Goal: Register for event/course

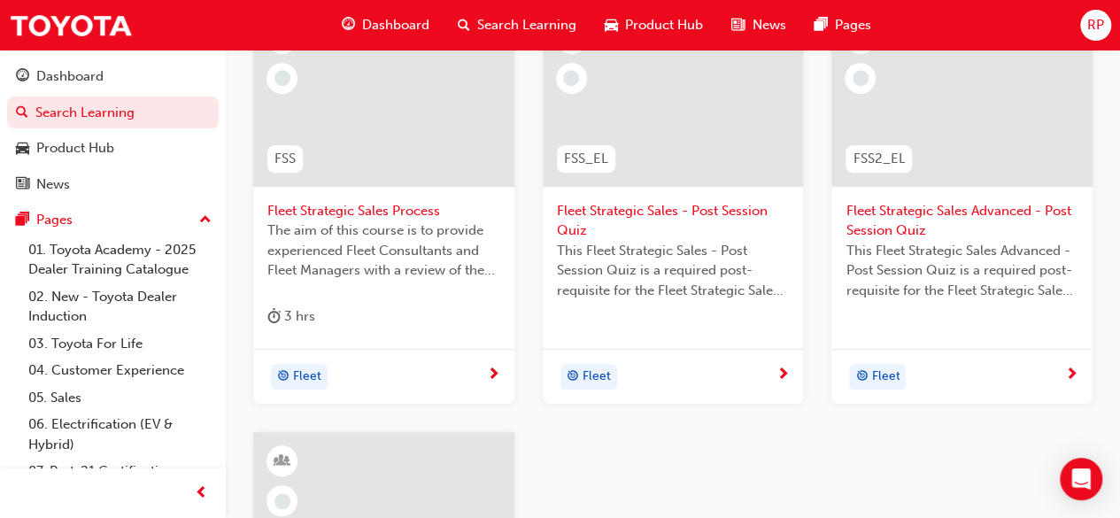
scroll to position [398, 0]
click at [381, 209] on span "Fleet Strategic Sales Process" at bounding box center [383, 213] width 233 height 20
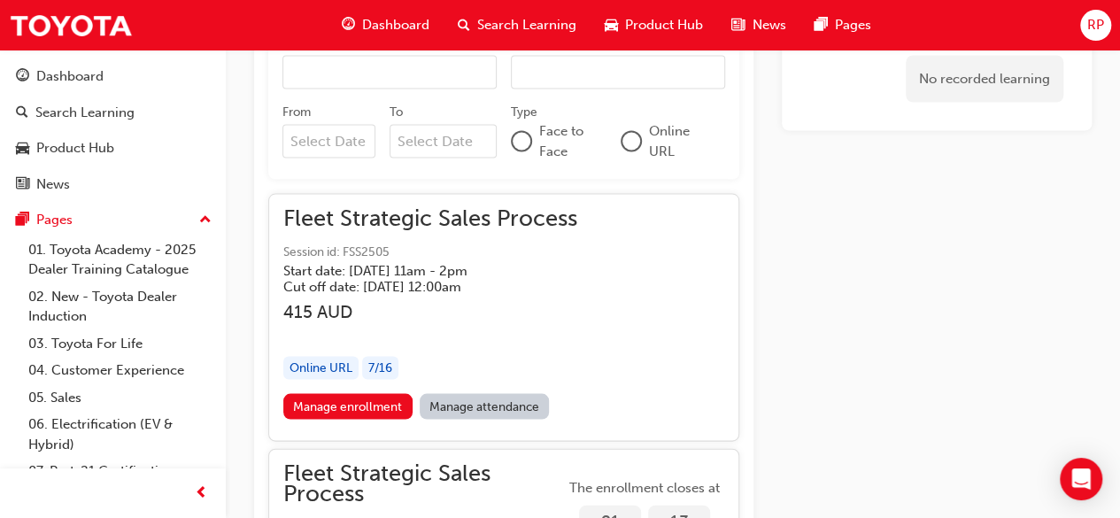
scroll to position [1739, 0]
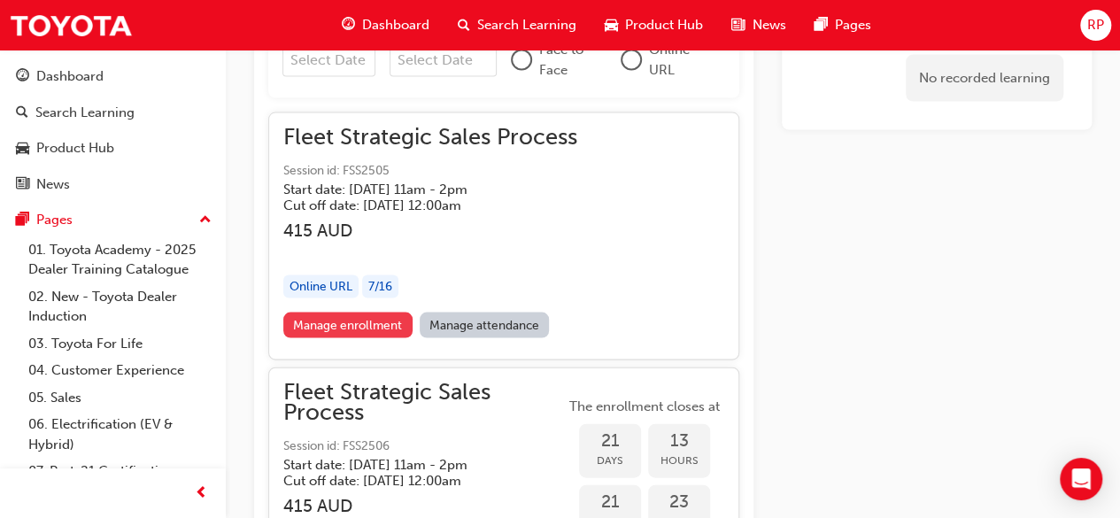
click at [361, 323] on link "Manage enrollment" at bounding box center [347, 326] width 129 height 26
